Goal: Check status: Check status

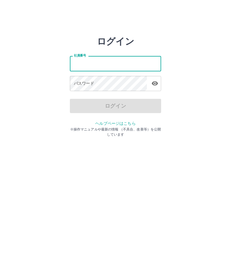
click at [145, 61] on input "社員番号" at bounding box center [115, 63] width 91 height 15
click at [149, 65] on input "社員番号" at bounding box center [115, 63] width 91 height 15
click at [150, 67] on input "社員番号" at bounding box center [115, 63] width 91 height 15
type input "*******"
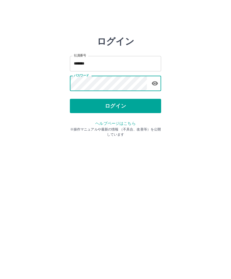
click at [129, 109] on button "ログイン" at bounding box center [115, 106] width 91 height 14
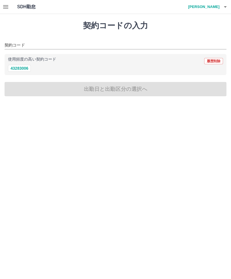
click at [15, 75] on div "使用頻度の高い契約コード 履歴削除 43283006" at bounding box center [116, 64] width 222 height 21
click at [17, 71] on button "43283006" at bounding box center [19, 68] width 23 height 7
type input "********"
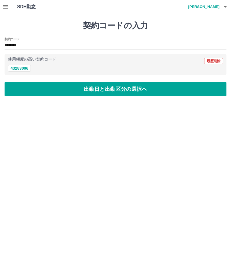
click at [157, 92] on button "出勤日と出勤区分の選択へ" at bounding box center [116, 89] width 222 height 14
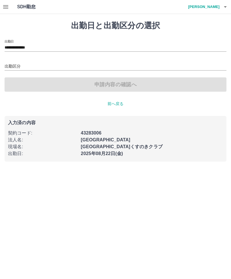
click at [4, 6] on icon "button" at bounding box center [5, 6] width 7 height 7
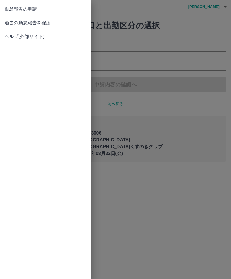
click at [21, 25] on span "過去の勤怠報告を確認" at bounding box center [46, 22] width 82 height 7
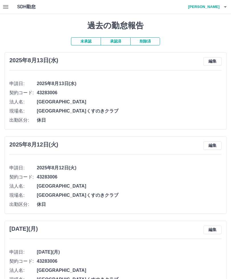
click at [119, 41] on button "承認済" at bounding box center [116, 41] width 30 height 8
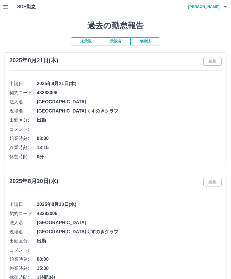
click at [4, 9] on icon "button" at bounding box center [5, 6] width 7 height 7
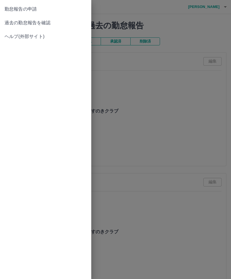
click at [148, 122] on div at bounding box center [115, 139] width 231 height 279
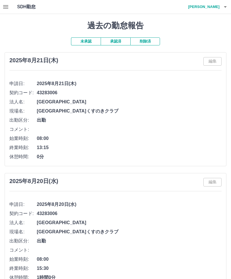
click at [228, 6] on icon "button" at bounding box center [225, 6] width 7 height 7
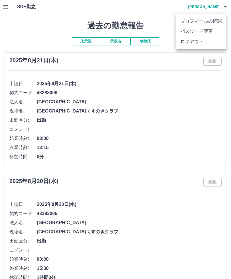
click at [203, 46] on li "ログアウト" at bounding box center [201, 42] width 50 height 10
